Goal: Navigation & Orientation: Find specific page/section

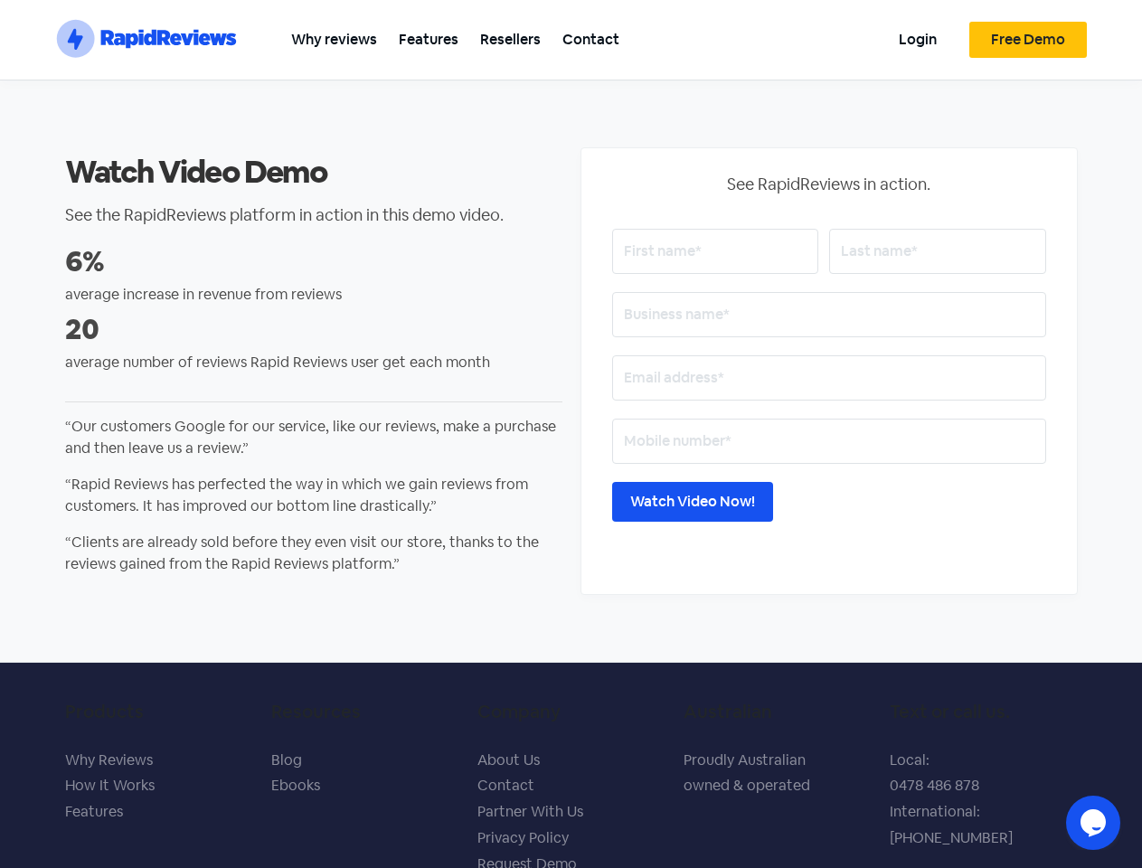
click at [1118, 24] on section ".st0{fill:#1652F0;} .st1{fill:none;} .st2{opacity:0.3;fill-rule:evenodd;clip-ru…" at bounding box center [571, 40] width 1142 height 80
click at [1093, 823] on icon "$i18n('chat', 'chat_widget')" at bounding box center [1092, 822] width 25 height 27
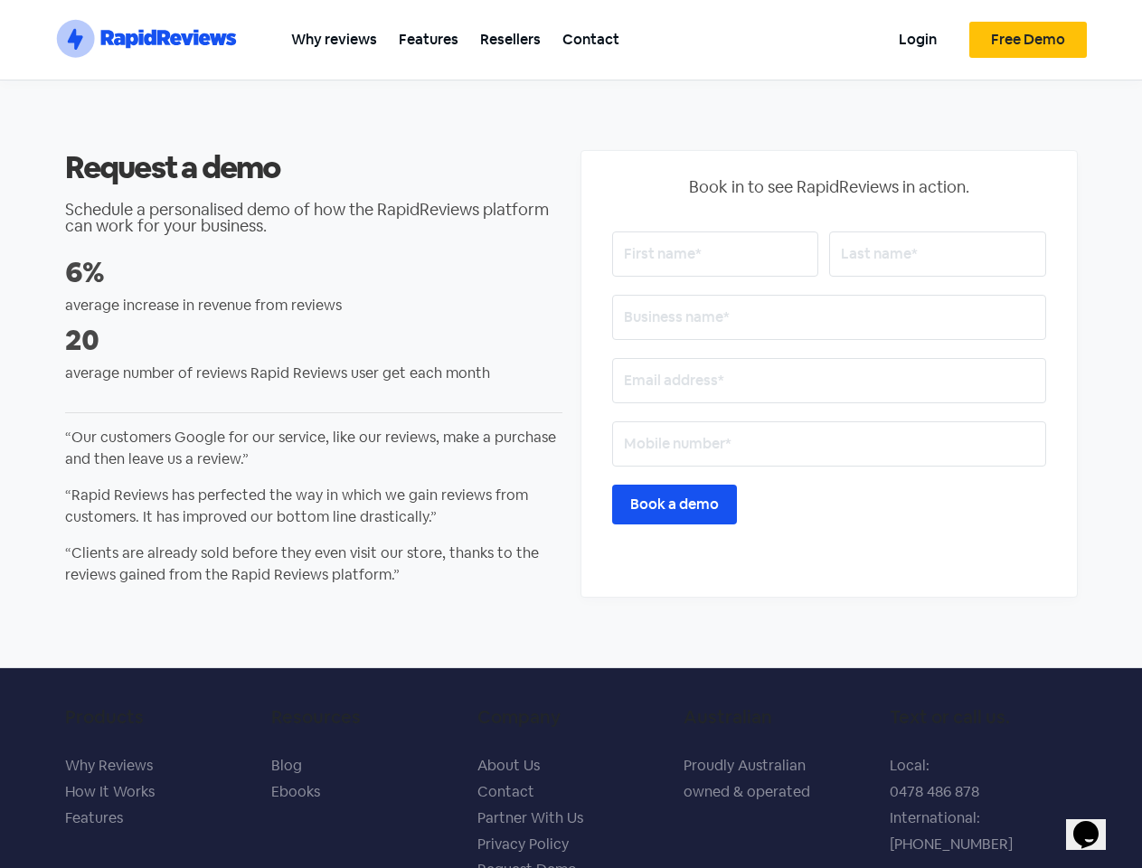
click at [1118, 24] on section ".st0{fill:#1652F0;} .st1{fill:none;} .st2{opacity:0.3;fill-rule:evenodd;clip-ru…" at bounding box center [571, 40] width 1142 height 80
click at [1093, 823] on icon "$i18n('chat', 'chat_widget')" at bounding box center [1085, 834] width 25 height 27
